Goal: Find specific page/section: Find specific page/section

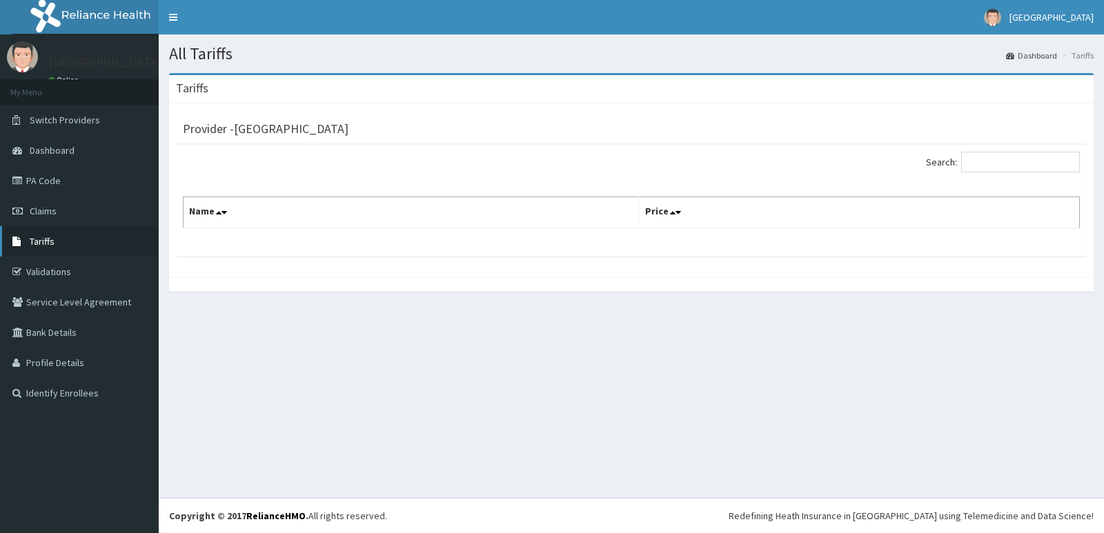
click at [68, 241] on link "Tariffs" at bounding box center [79, 241] width 159 height 30
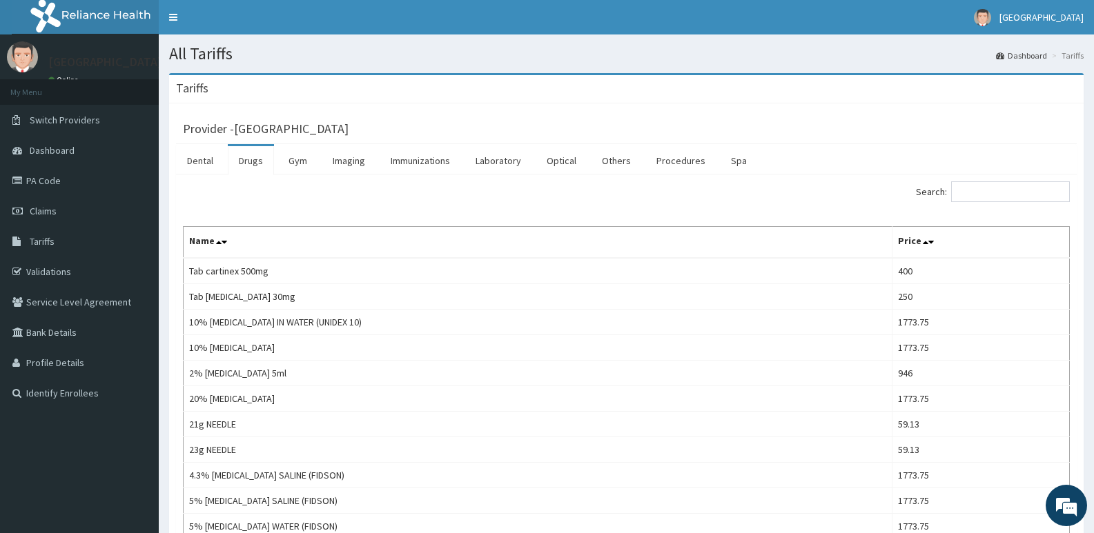
drag, startPoint x: 1005, startPoint y: 193, endPoint x: 978, endPoint y: 186, distance: 28.3
click at [1005, 193] on input "Search:" at bounding box center [1010, 191] width 119 height 21
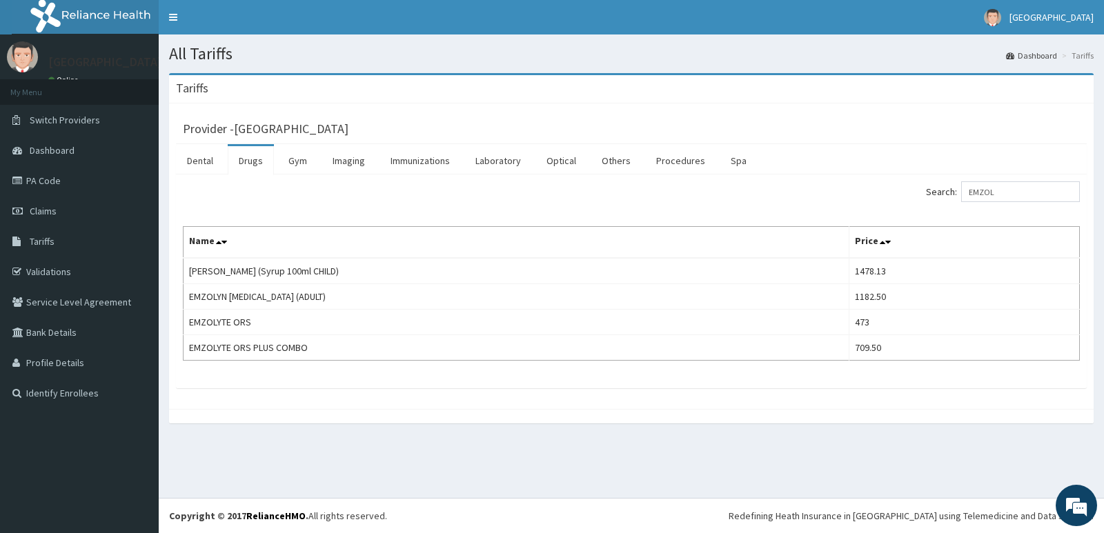
drag, startPoint x: 1045, startPoint y: 180, endPoint x: 848, endPoint y: 199, distance: 197.6
click at [785, 195] on div "Search: EMZOL Name Price EMZOLYN COUGH (Syrup 100ml CHILD) 1478.13 EMZOLYN EXPE…" at bounding box center [631, 282] width 911 height 214
drag, startPoint x: 948, startPoint y: 195, endPoint x: 487, endPoint y: 168, distance: 461.8
click at [487, 168] on div "Dental Drugs Gym Imaging Immunizations Laboratory Optical Others Procedures Spa…" at bounding box center [631, 266] width 911 height 244
drag, startPoint x: 1039, startPoint y: 191, endPoint x: 943, endPoint y: 201, distance: 97.2
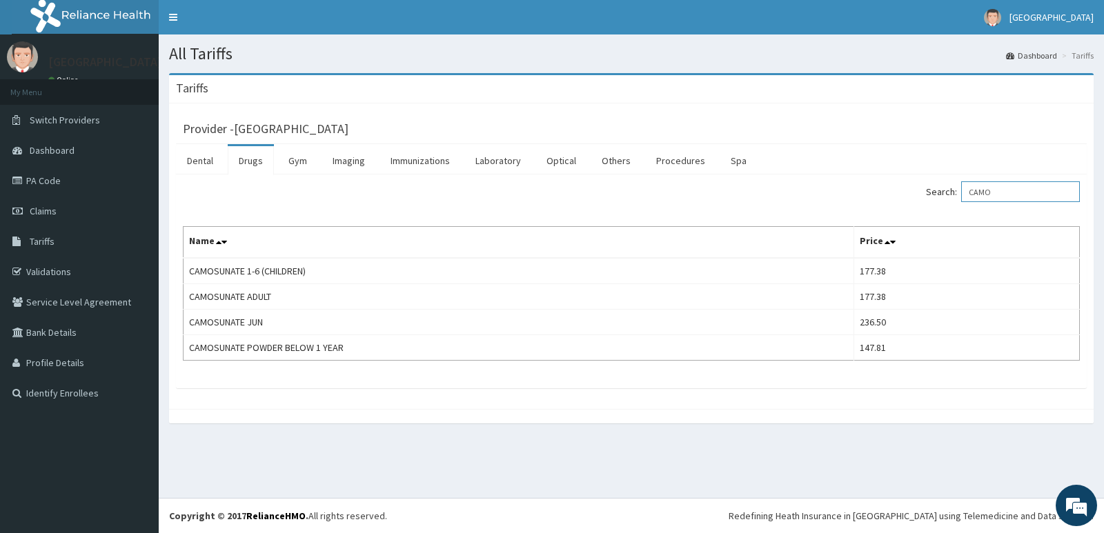
click at [943, 201] on label "Search: CAMO" at bounding box center [1003, 191] width 154 height 21
drag, startPoint x: 1048, startPoint y: 187, endPoint x: 778, endPoint y: 191, distance: 269.8
click at [780, 191] on div "Search: CO-" at bounding box center [861, 193] width 438 height 24
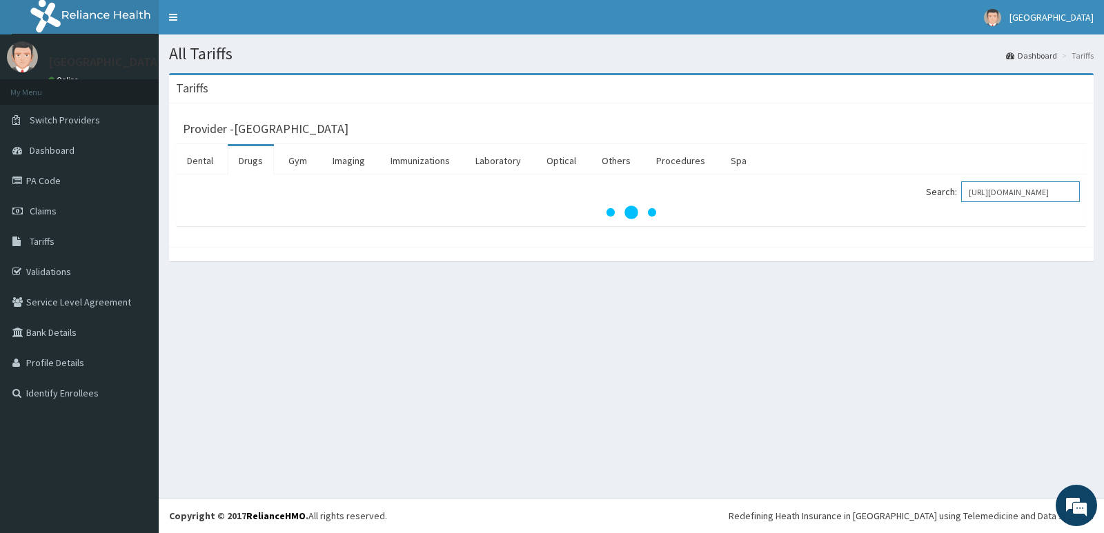
click at [1030, 195] on input "https://provider.reliancehmo.com/pa-dashboardPARACETA" at bounding box center [1020, 191] width 119 height 21
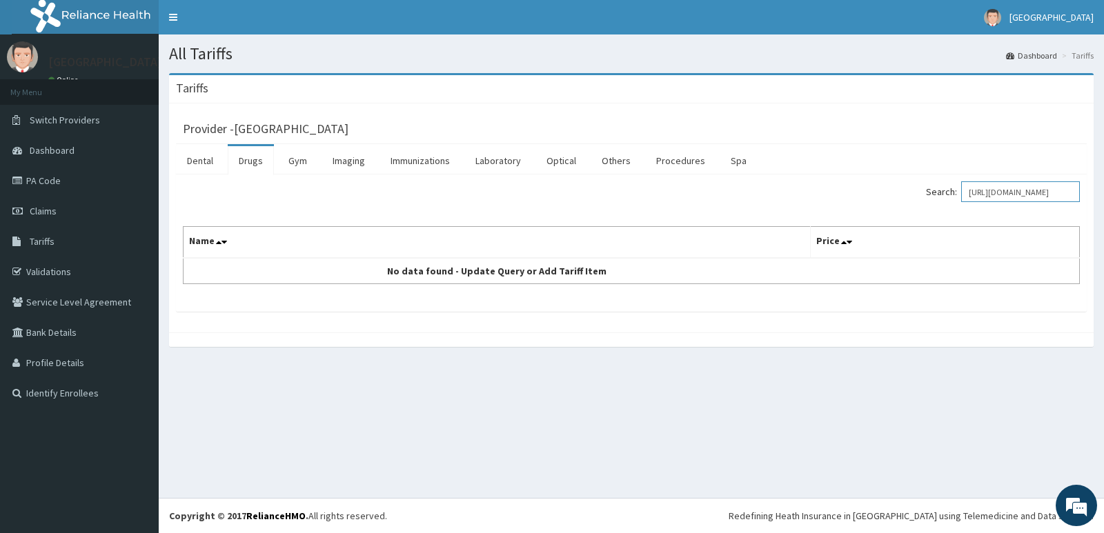
drag, startPoint x: 1076, startPoint y: 191, endPoint x: 830, endPoint y: 188, distance: 246.4
click at [830, 188] on div "Search: https://provider.reliancehmo.com/pa-dashboardPARACETA" at bounding box center [861, 193] width 438 height 24
drag, startPoint x: 1001, startPoint y: 190, endPoint x: 1103, endPoint y: 188, distance: 102.1
click at [1093, 188] on div "Tariffs Provider - Deseret International Hospital Dental Drugs Gym Imaging Immu…" at bounding box center [631, 217] width 945 height 288
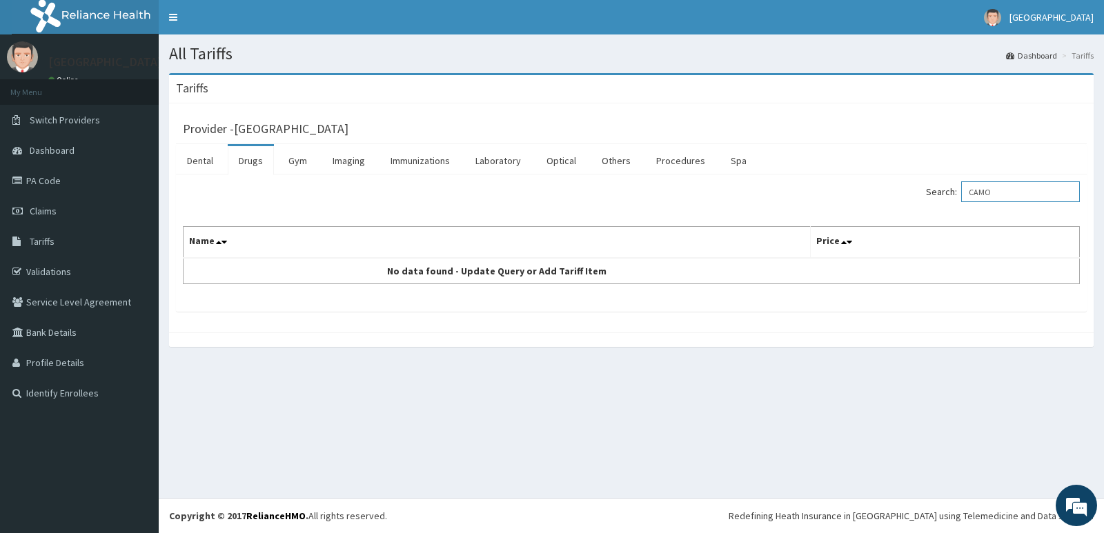
scroll to position [0, 0]
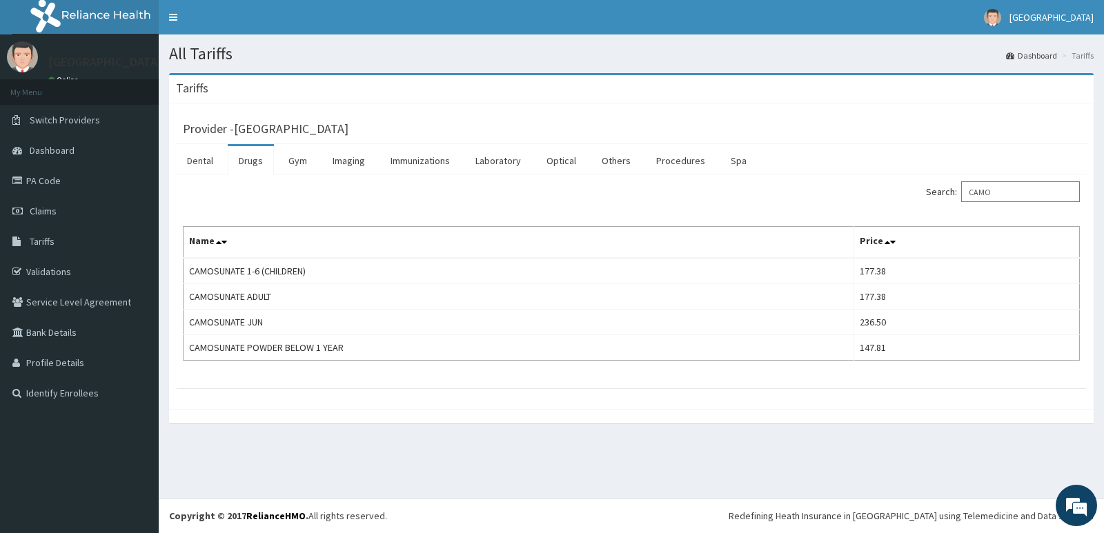
type input "CAMO"
click at [70, 179] on link "PA Code" at bounding box center [79, 181] width 159 height 30
